Goal: Find contact information: Find contact information

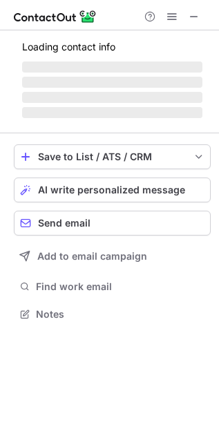
scroll to position [312, 219]
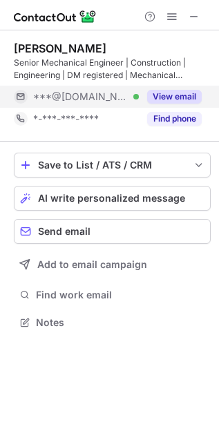
click at [170, 90] on button "View email" at bounding box center [174, 97] width 55 height 14
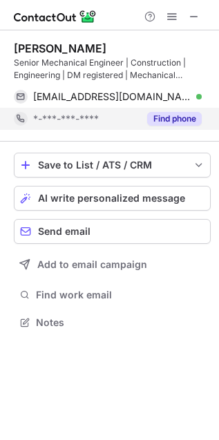
click at [174, 121] on button "Find phone" at bounding box center [174, 119] width 55 height 14
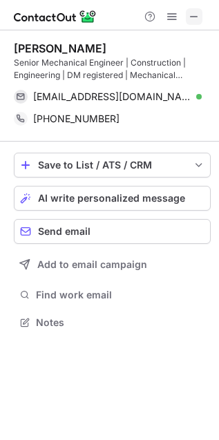
click at [194, 20] on span at bounding box center [193, 16] width 11 height 11
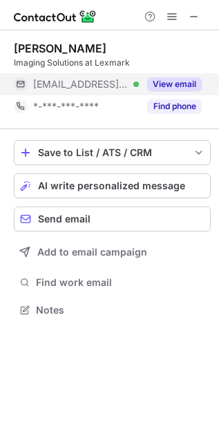
scroll to position [300, 219]
click at [187, 80] on button "View email" at bounding box center [174, 84] width 55 height 14
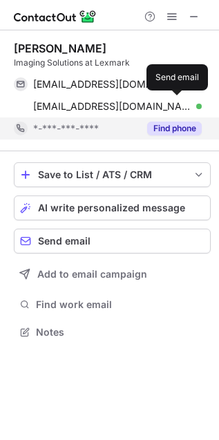
scroll to position [322, 219]
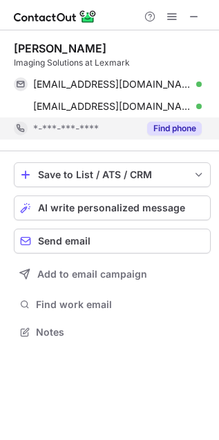
click at [175, 124] on button "Find phone" at bounding box center [174, 128] width 55 height 14
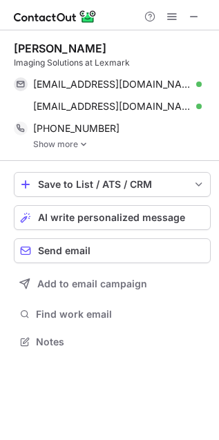
scroll to position [331, 219]
click at [197, 12] on span at bounding box center [193, 16] width 11 height 11
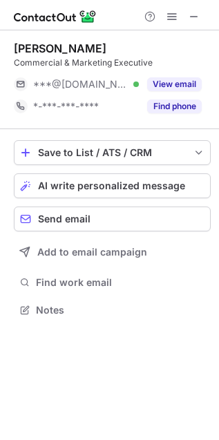
scroll to position [300, 219]
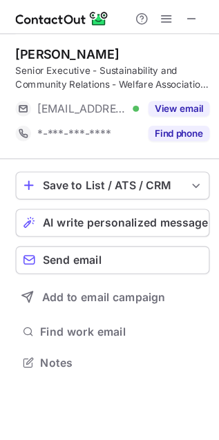
scroll to position [312, 219]
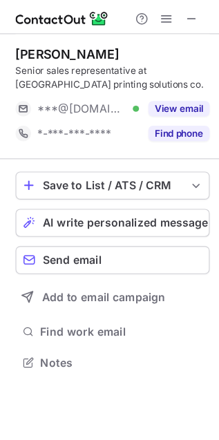
scroll to position [312, 219]
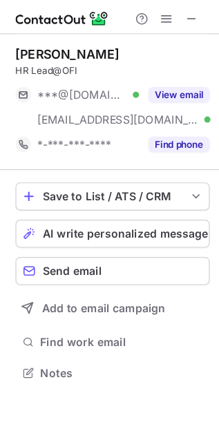
scroll to position [322, 219]
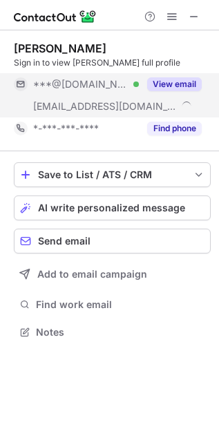
scroll to position [322, 219]
click at [173, 79] on button "View email" at bounding box center [174, 84] width 55 height 14
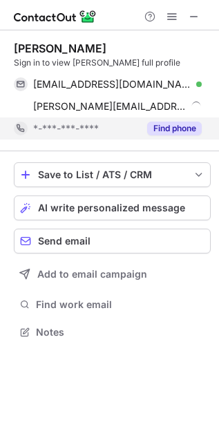
click at [176, 128] on button "Find phone" at bounding box center [174, 128] width 55 height 14
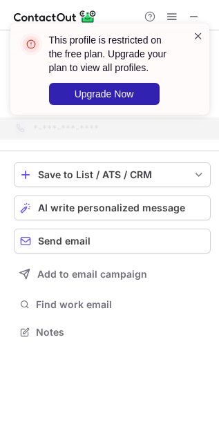
click at [195, 33] on span at bounding box center [198, 36] width 11 height 14
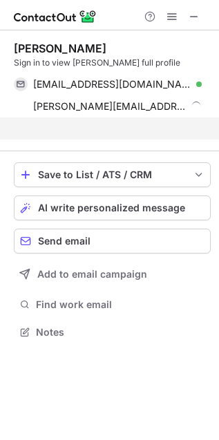
scroll to position [8, 7]
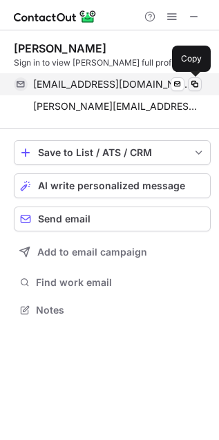
click at [197, 84] on span at bounding box center [194, 84] width 11 height 11
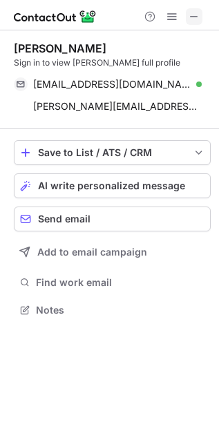
click at [195, 17] on span at bounding box center [193, 16] width 11 height 11
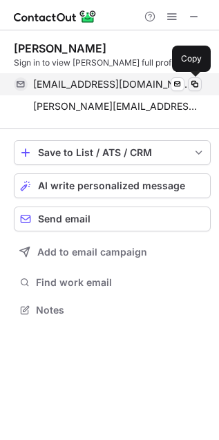
click at [199, 88] on span at bounding box center [194, 84] width 11 height 11
